Goal: Find specific page/section: Find specific page/section

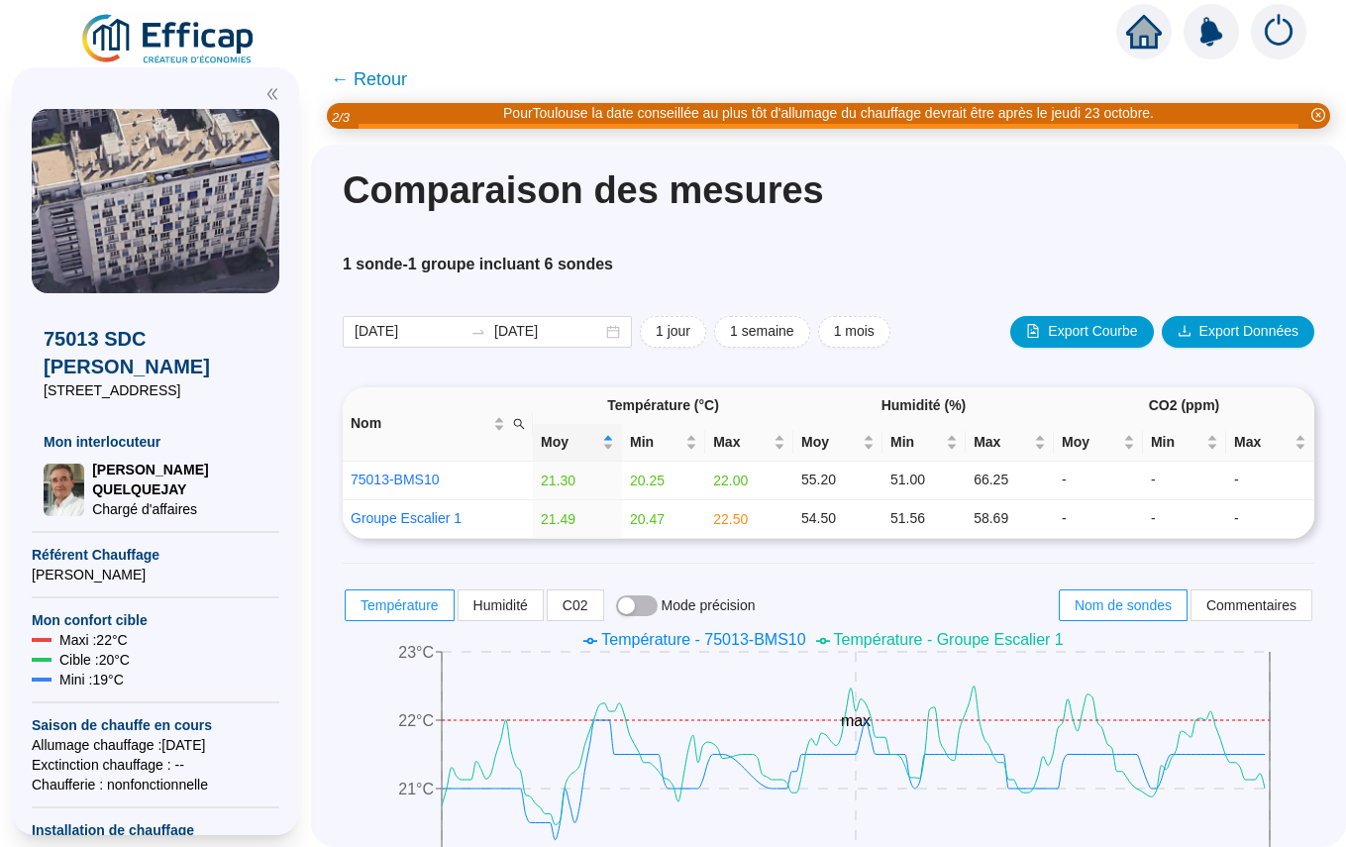
click at [1143, 42] on icon "home" at bounding box center [1144, 32] width 36 height 36
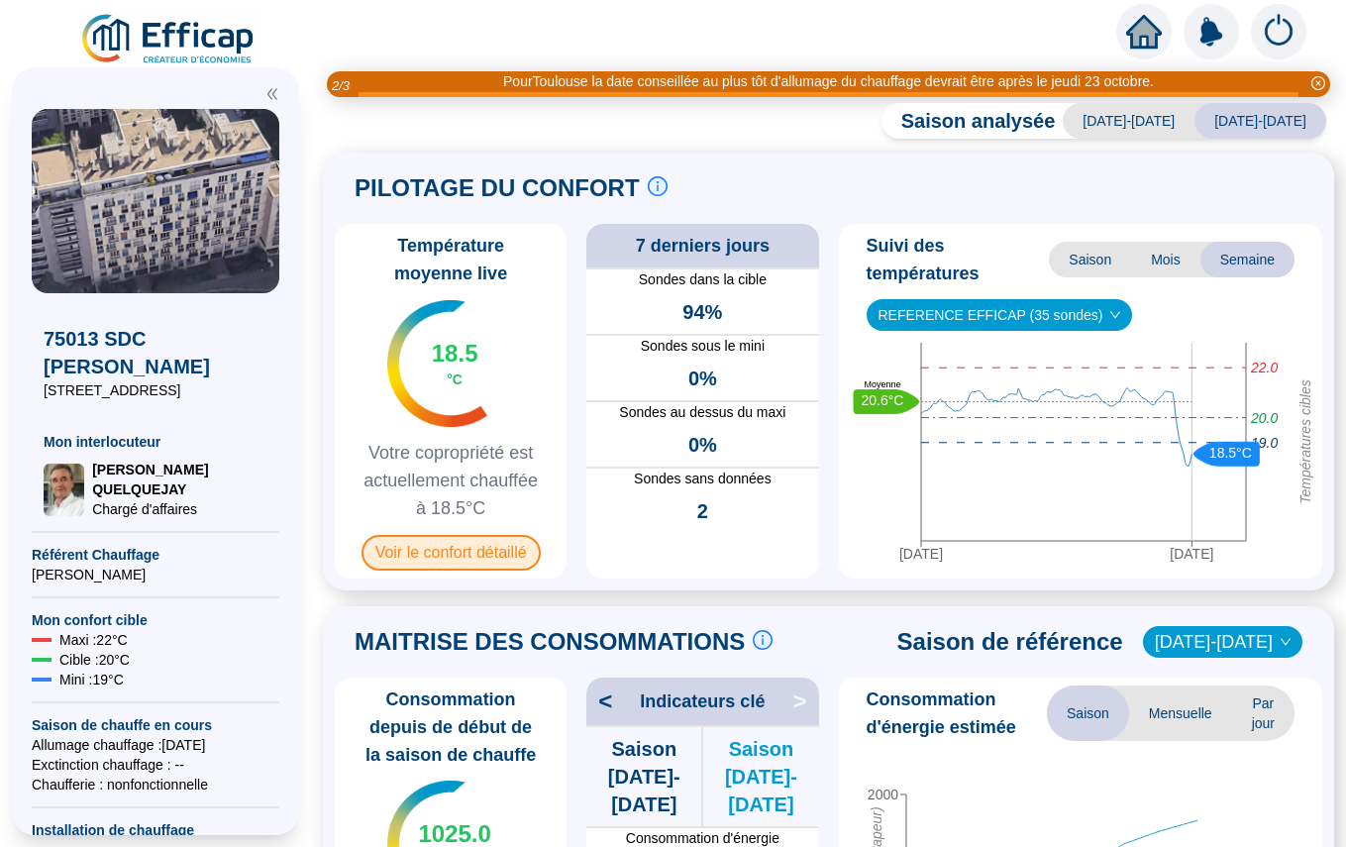
click at [430, 551] on span "Voir le confort détaillé" at bounding box center [451, 553] width 179 height 36
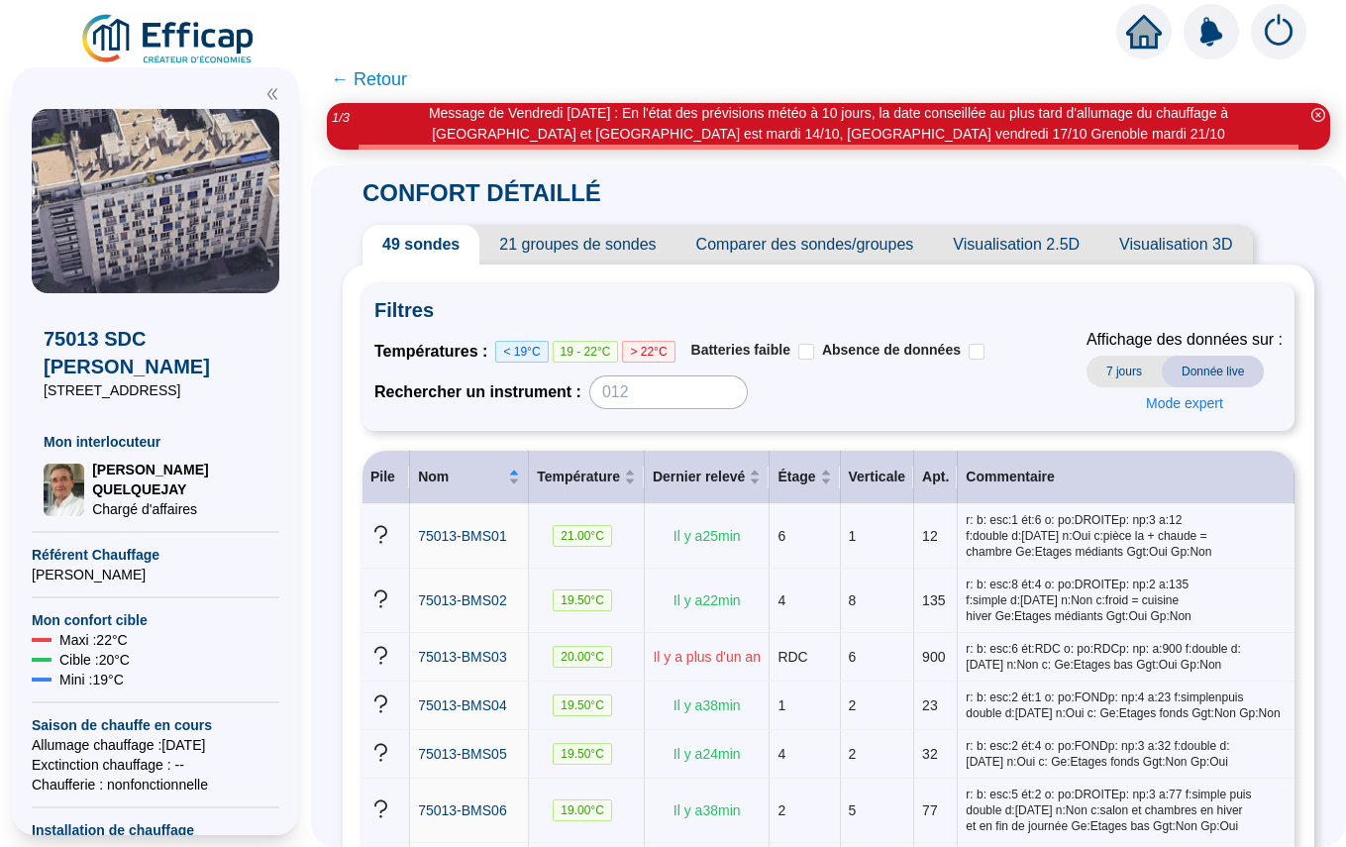
click at [1149, 27] on icon "home" at bounding box center [1144, 32] width 36 height 28
